Goal: Communication & Community: Answer question/provide support

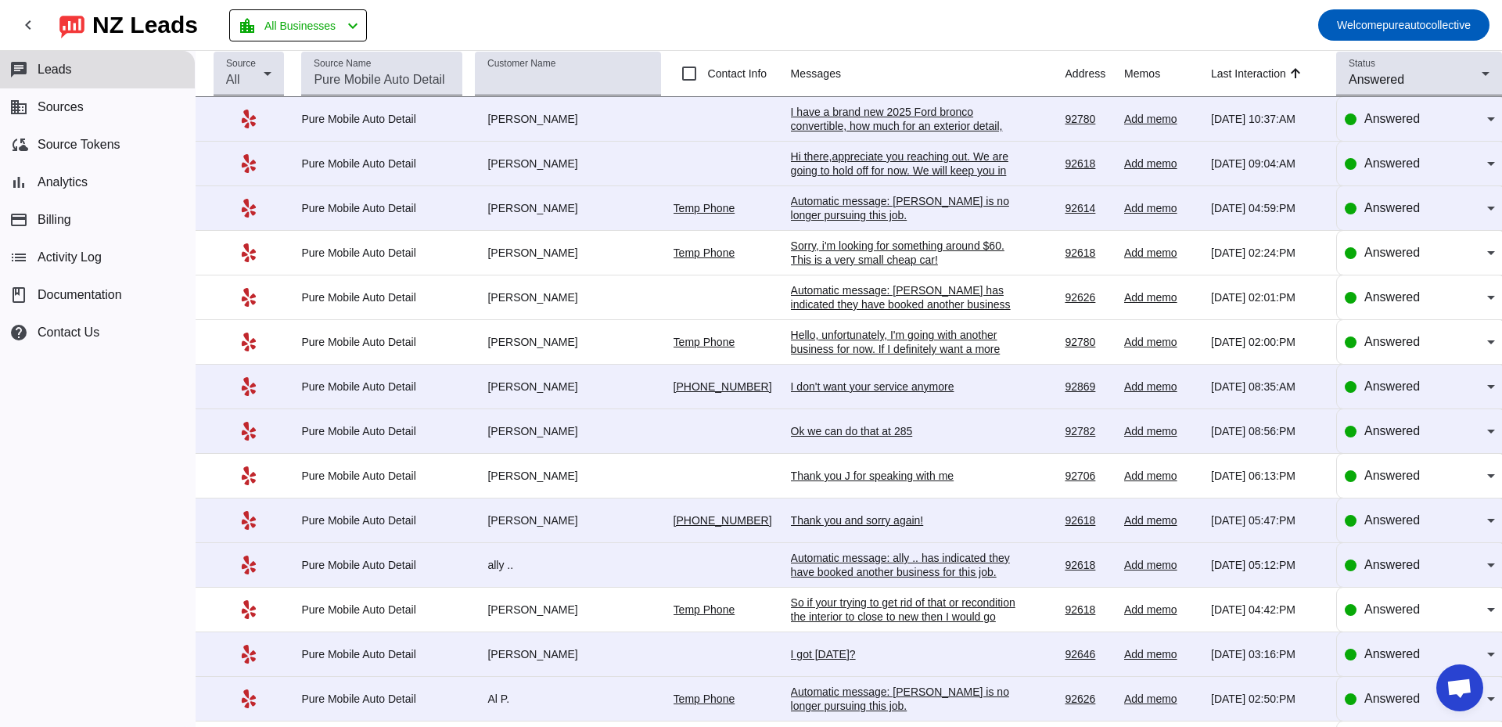
scroll to position [2778, 0]
click at [884, 117] on div "I have a brand new 2025 Ford bronco convertible, how much for an exterior detai…" at bounding box center [908, 133] width 235 height 56
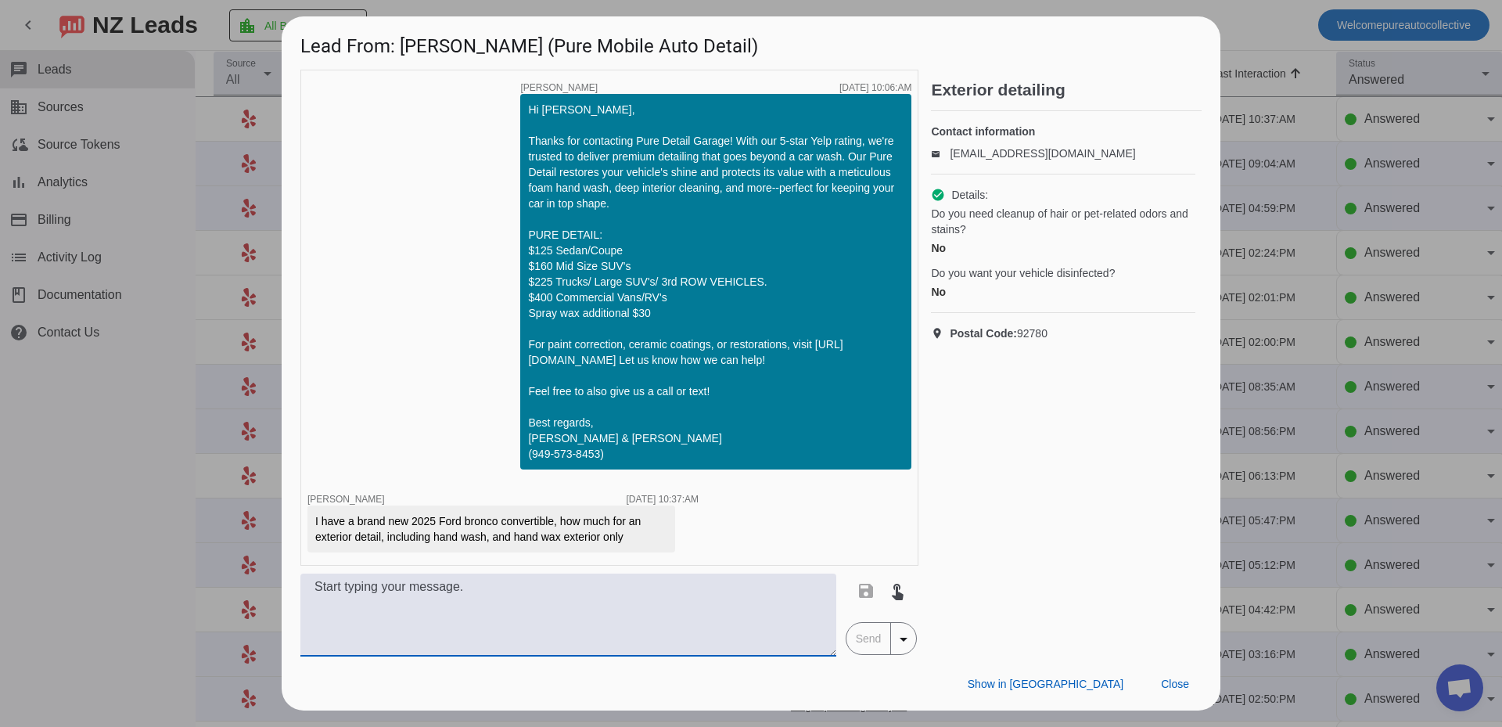
click at [607, 618] on textarea at bounding box center [568, 615] width 536 height 83
type textarea "I"
drag, startPoint x: 414, startPoint y: 523, endPoint x: 497, endPoint y: 523, distance: 82.9
click at [497, 523] on div "I have a brand new 2025 Ford bronco convertible, how much for an exterior detai…" at bounding box center [491, 528] width 352 height 31
copy div "2025 Ford bronco"
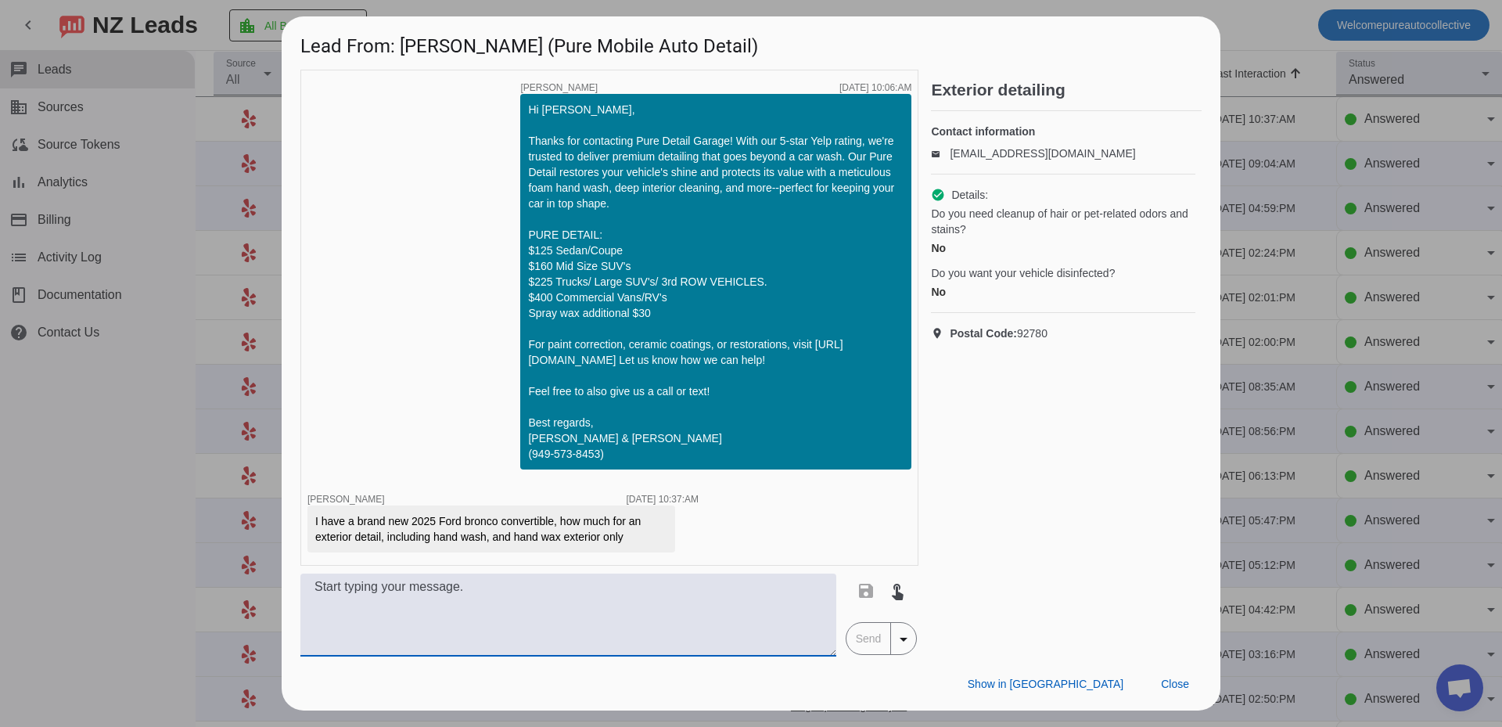
click at [473, 624] on textarea at bounding box center [568, 615] width 536 height 83
click at [559, 597] on textarea "That would come out to be 150 for everything." at bounding box center [568, 615] width 536 height 83
type textarea "Whats the city your in? ."
click at [873, 642] on span "Send" at bounding box center [869, 638] width 45 height 31
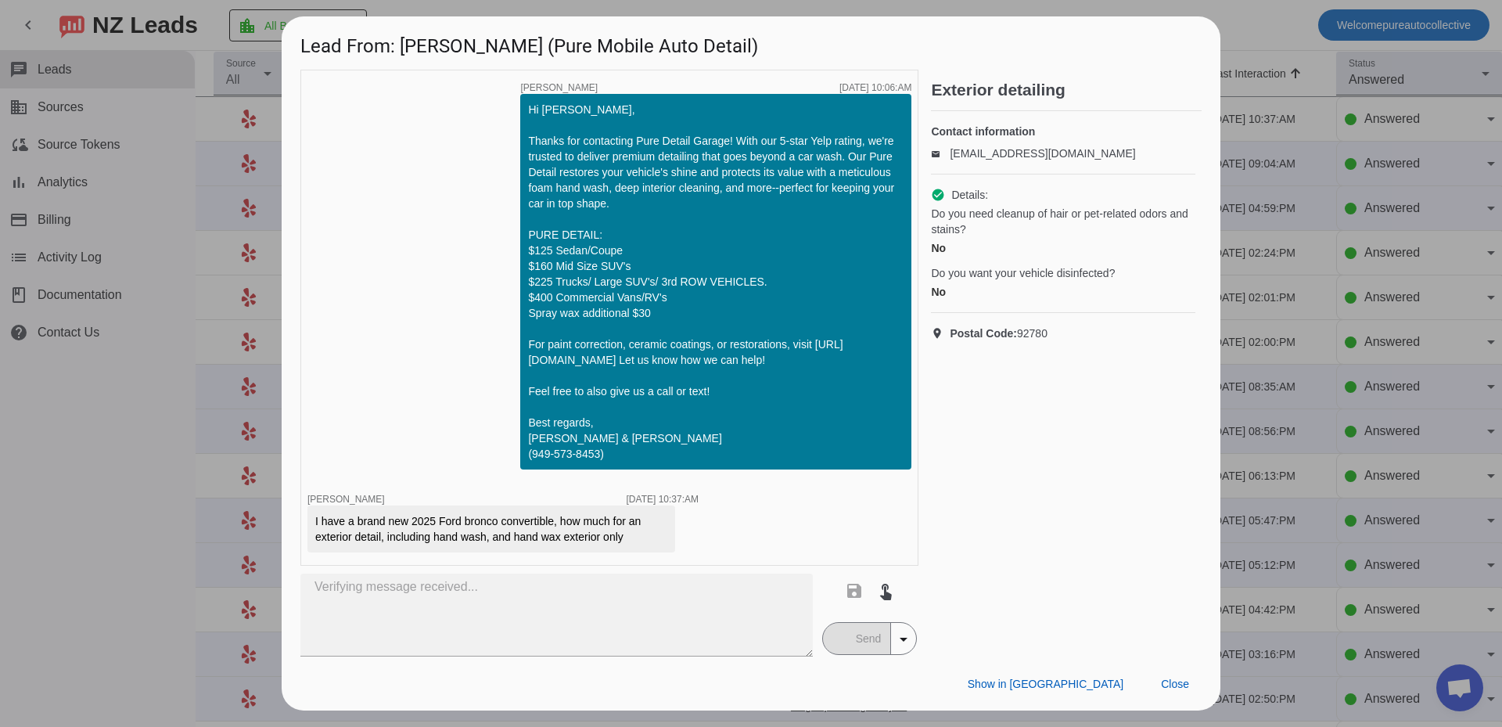
click at [1174, 676] on span at bounding box center [1175, 684] width 53 height 28
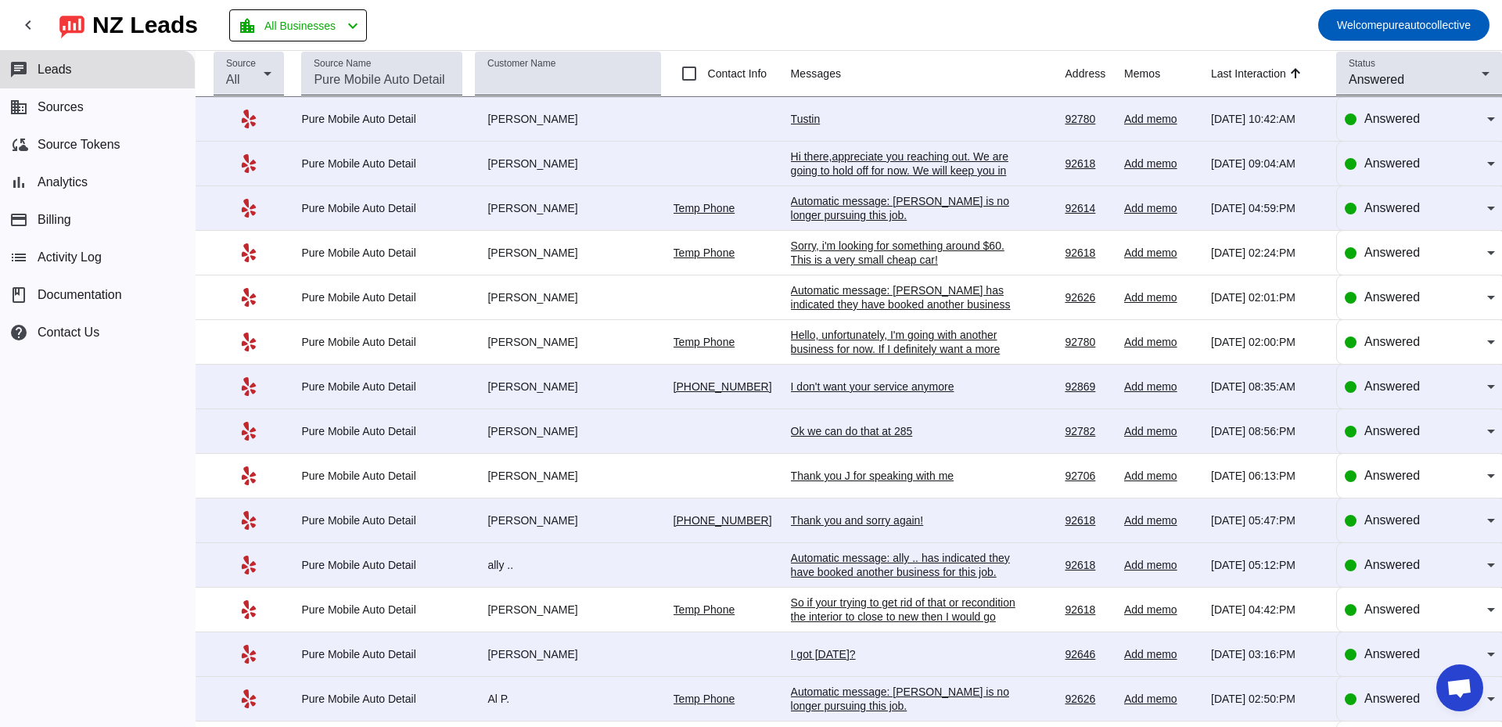
click at [810, 115] on div "Tustin" at bounding box center [908, 119] width 235 height 14
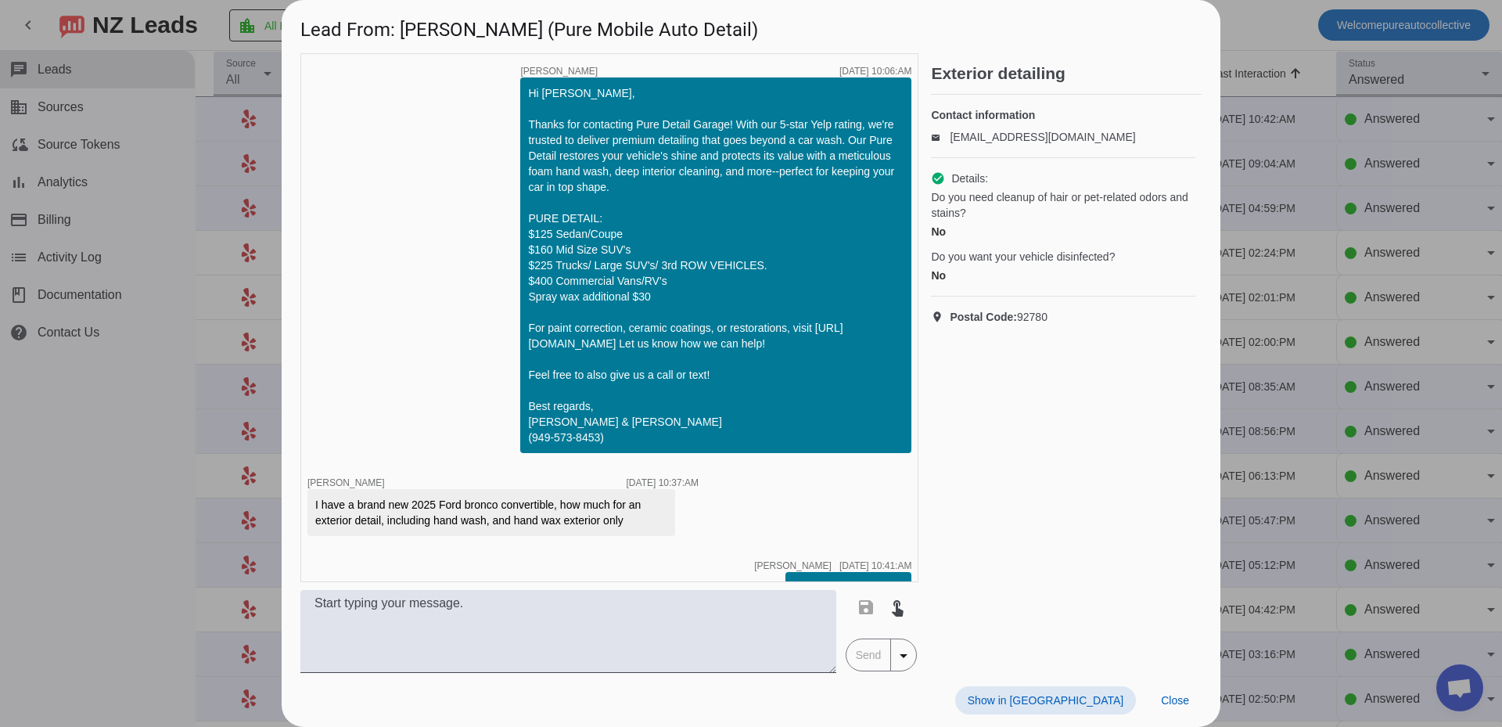
scroll to position [117, 0]
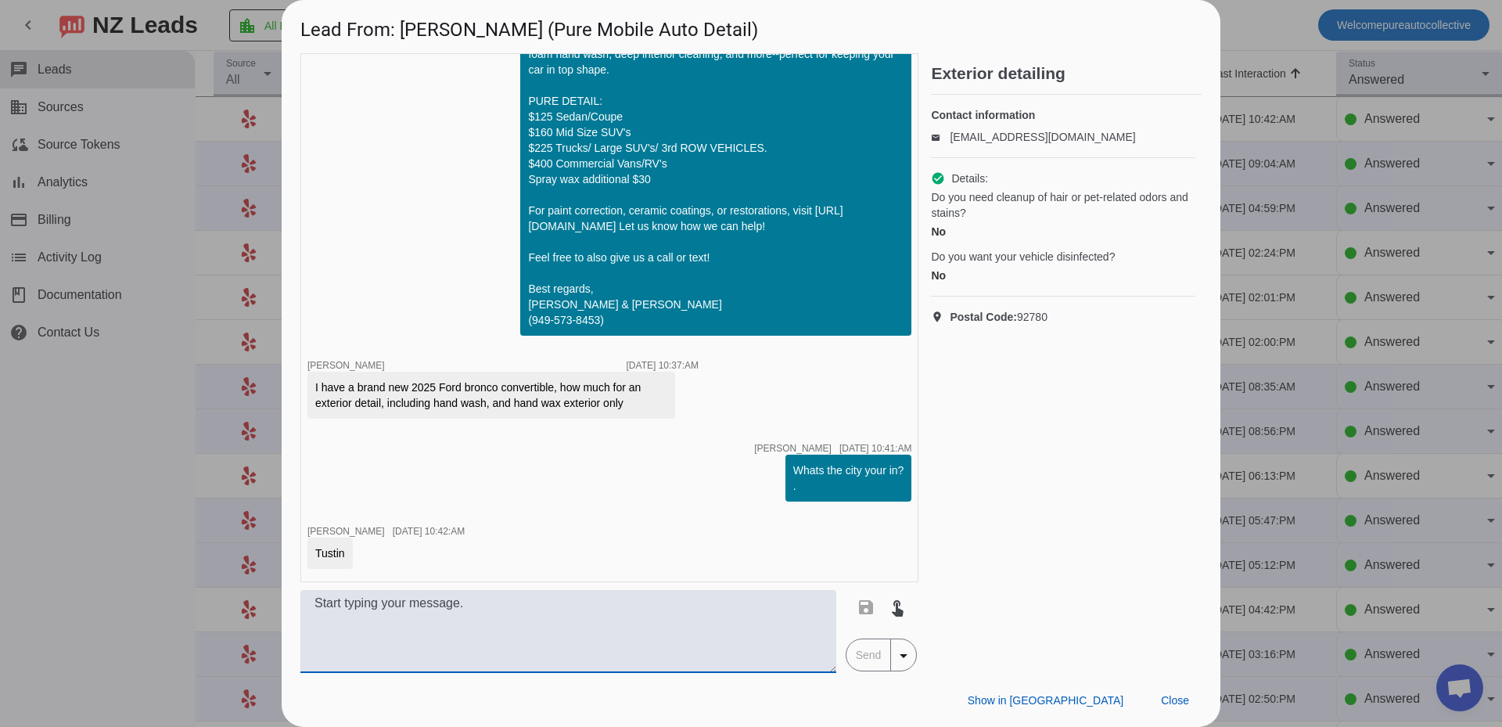
drag, startPoint x: 533, startPoint y: 601, endPoint x: 532, endPoint y: 613, distance: 11.8
click at [533, 611] on textarea at bounding box center [568, 631] width 536 height 83
type textarea "That would come out to be $150 for only exterior"
click at [853, 660] on span "Send" at bounding box center [869, 654] width 45 height 31
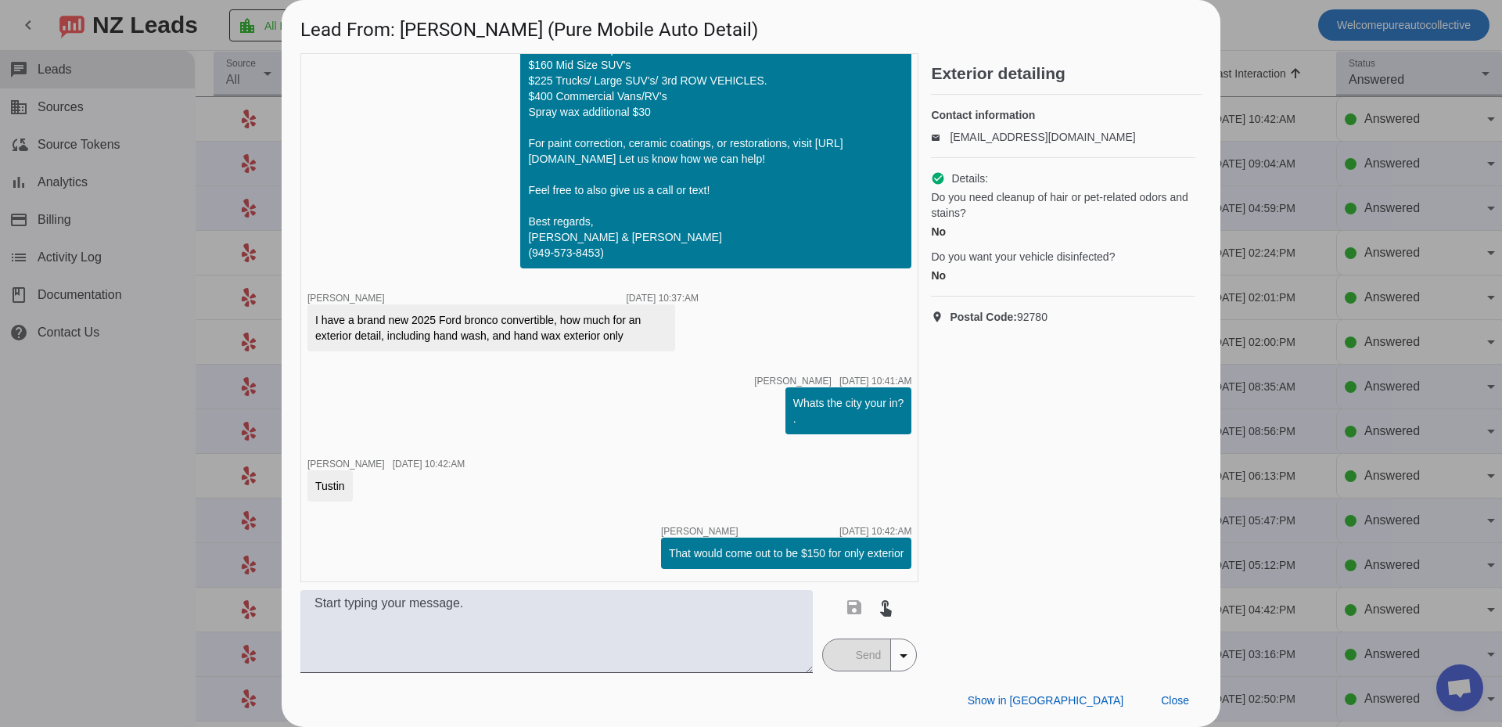
click at [208, 382] on div at bounding box center [751, 363] width 1502 height 727
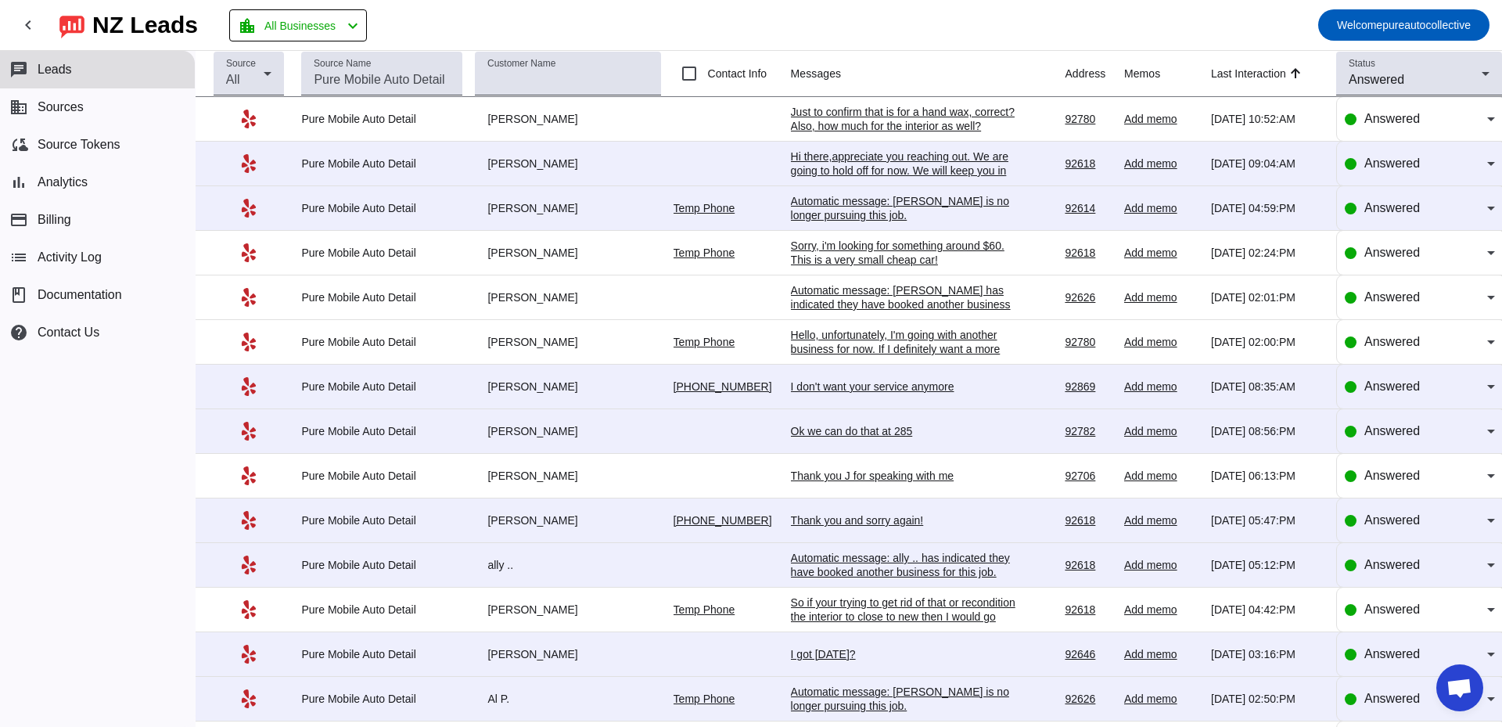
click at [906, 120] on div "Just to confirm that is for a hand wax, correct? Also, how much for the interio…" at bounding box center [908, 119] width 235 height 28
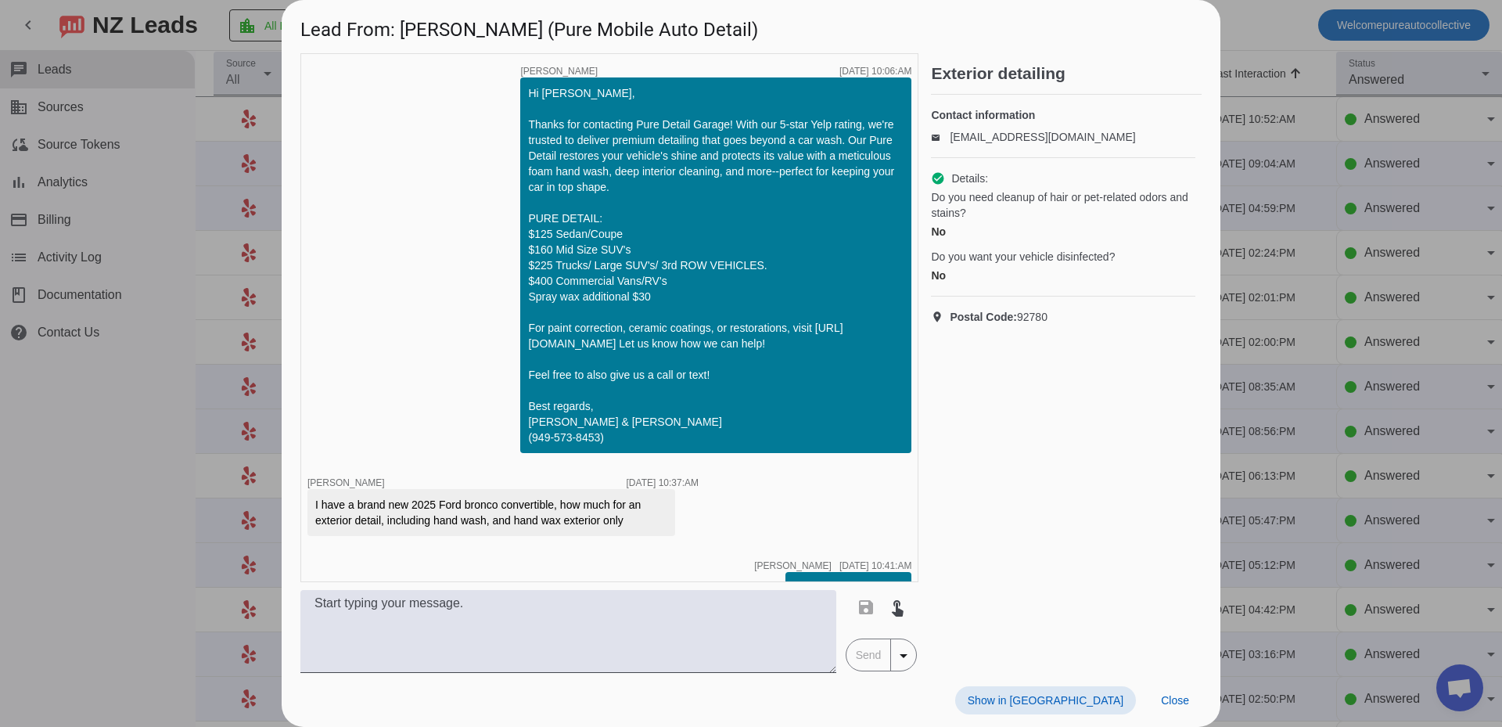
scroll to position [268, 0]
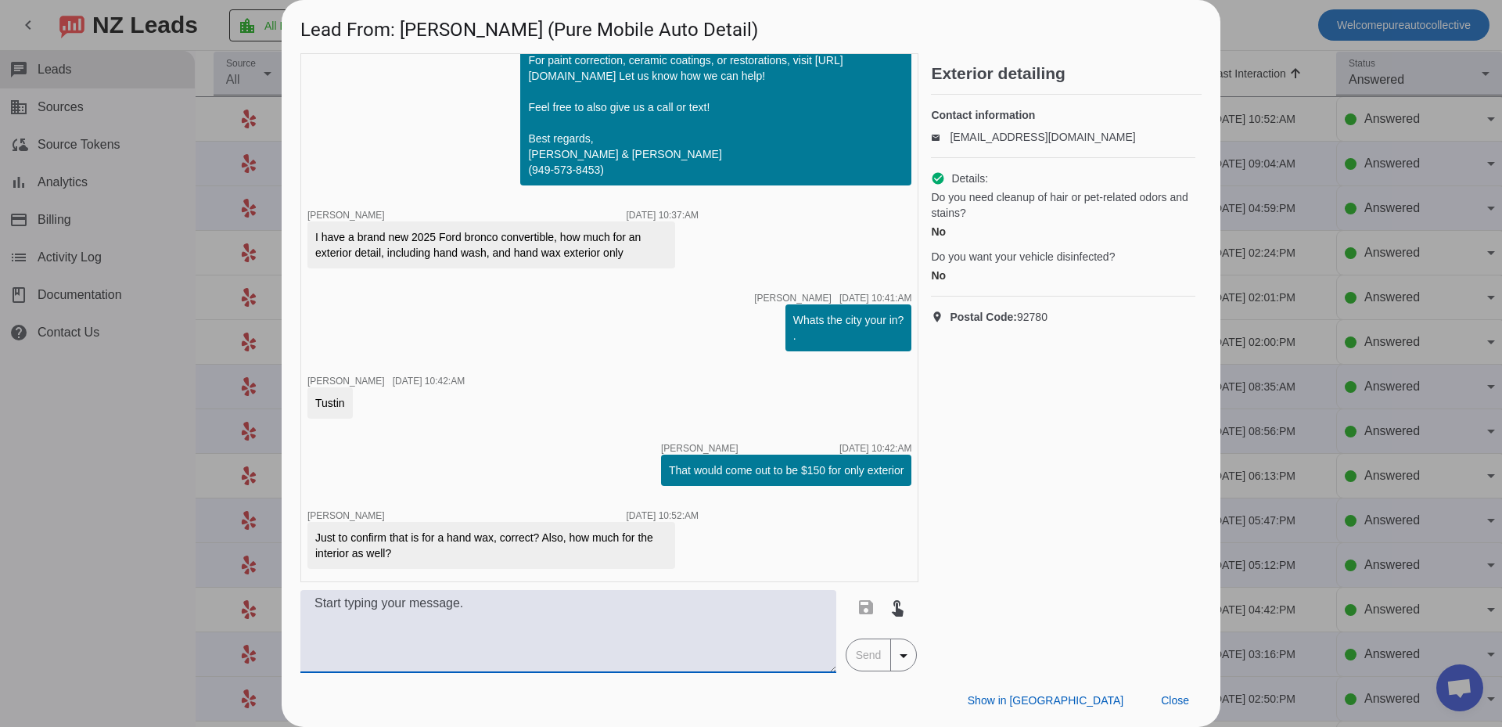
click at [463, 635] on textarea at bounding box center [568, 631] width 536 height 83
type textarea "It would be a spray wax thats included"
click at [873, 664] on span "Send" at bounding box center [869, 654] width 45 height 31
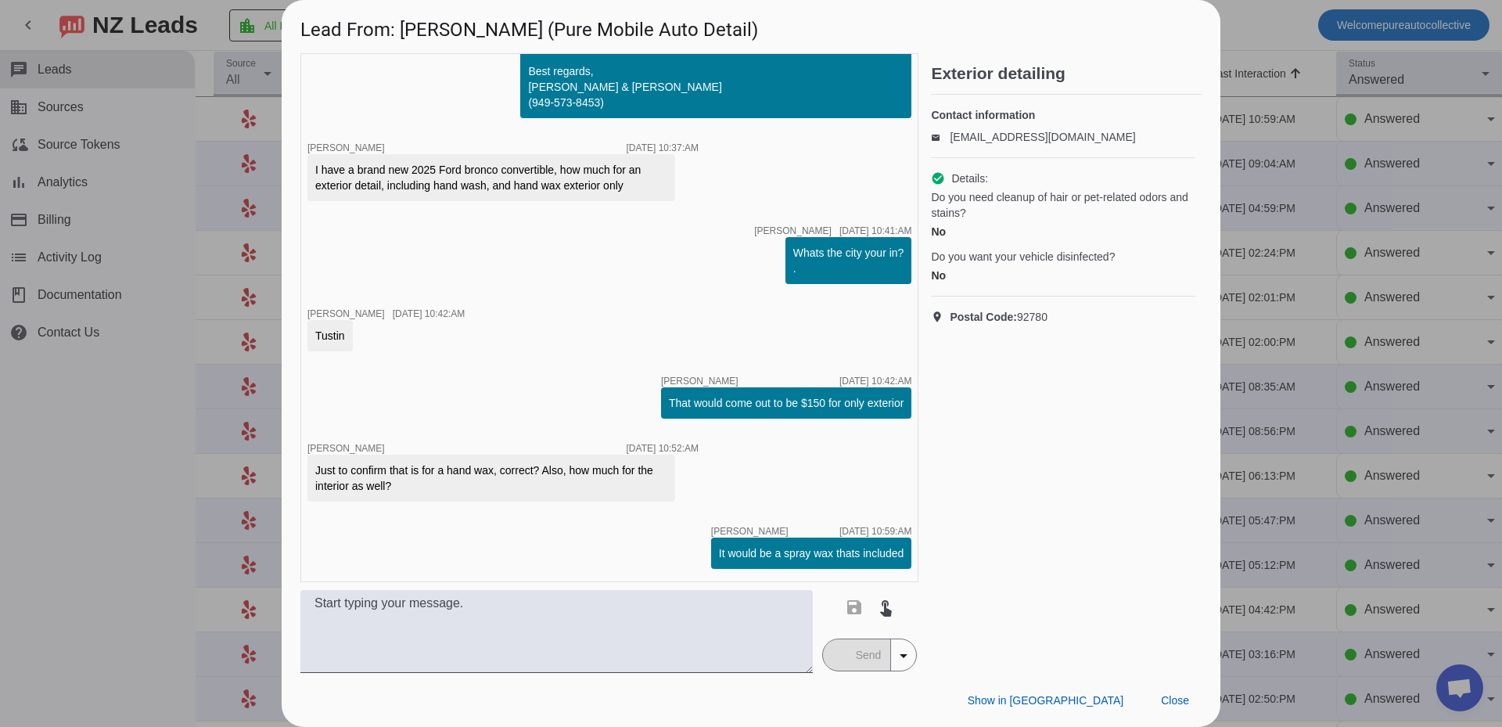
click at [167, 324] on div at bounding box center [751, 363] width 1502 height 727
